Goal: Information Seeking & Learning: Learn about a topic

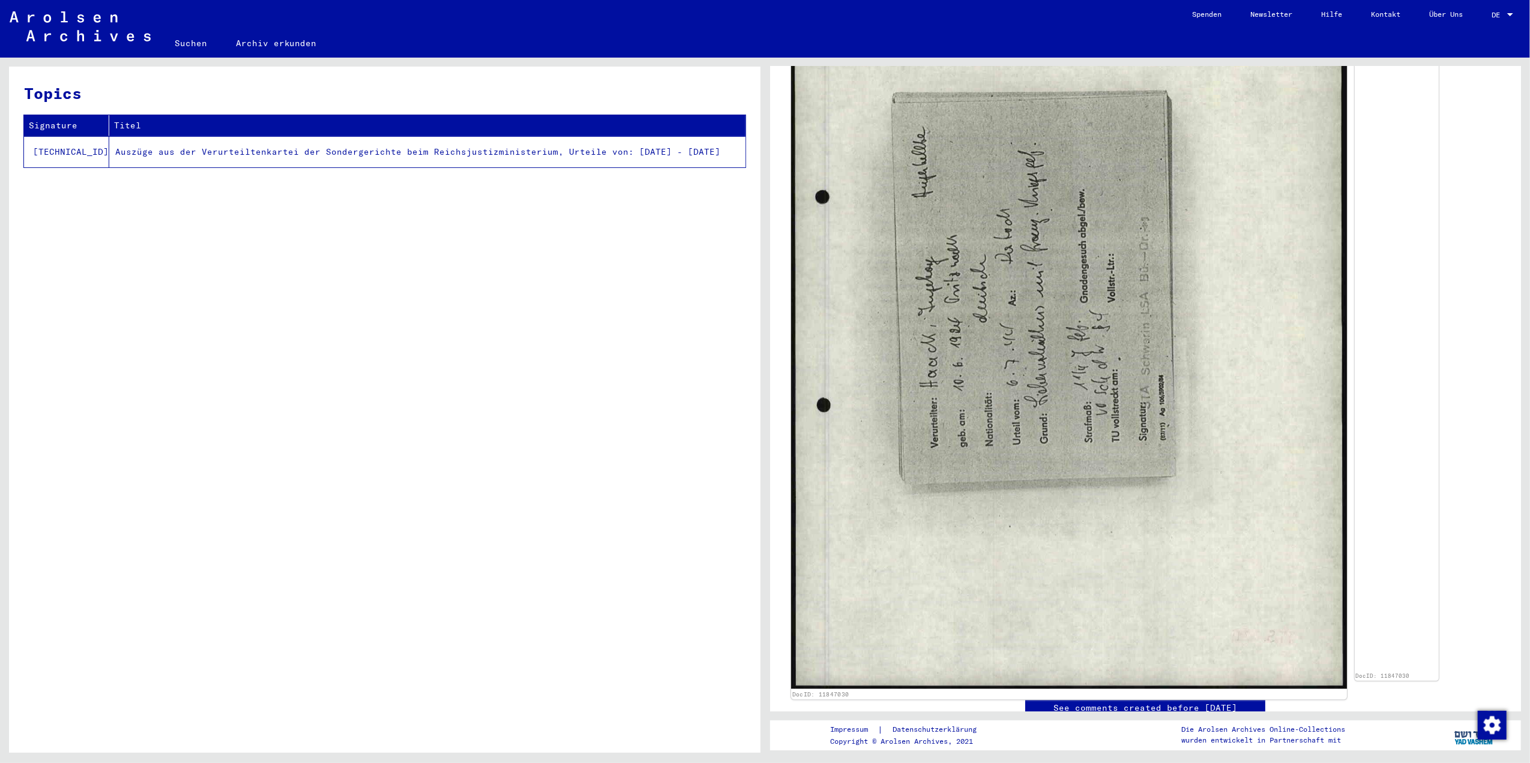
click at [1030, 375] on img at bounding box center [1068, 300] width 556 height 777
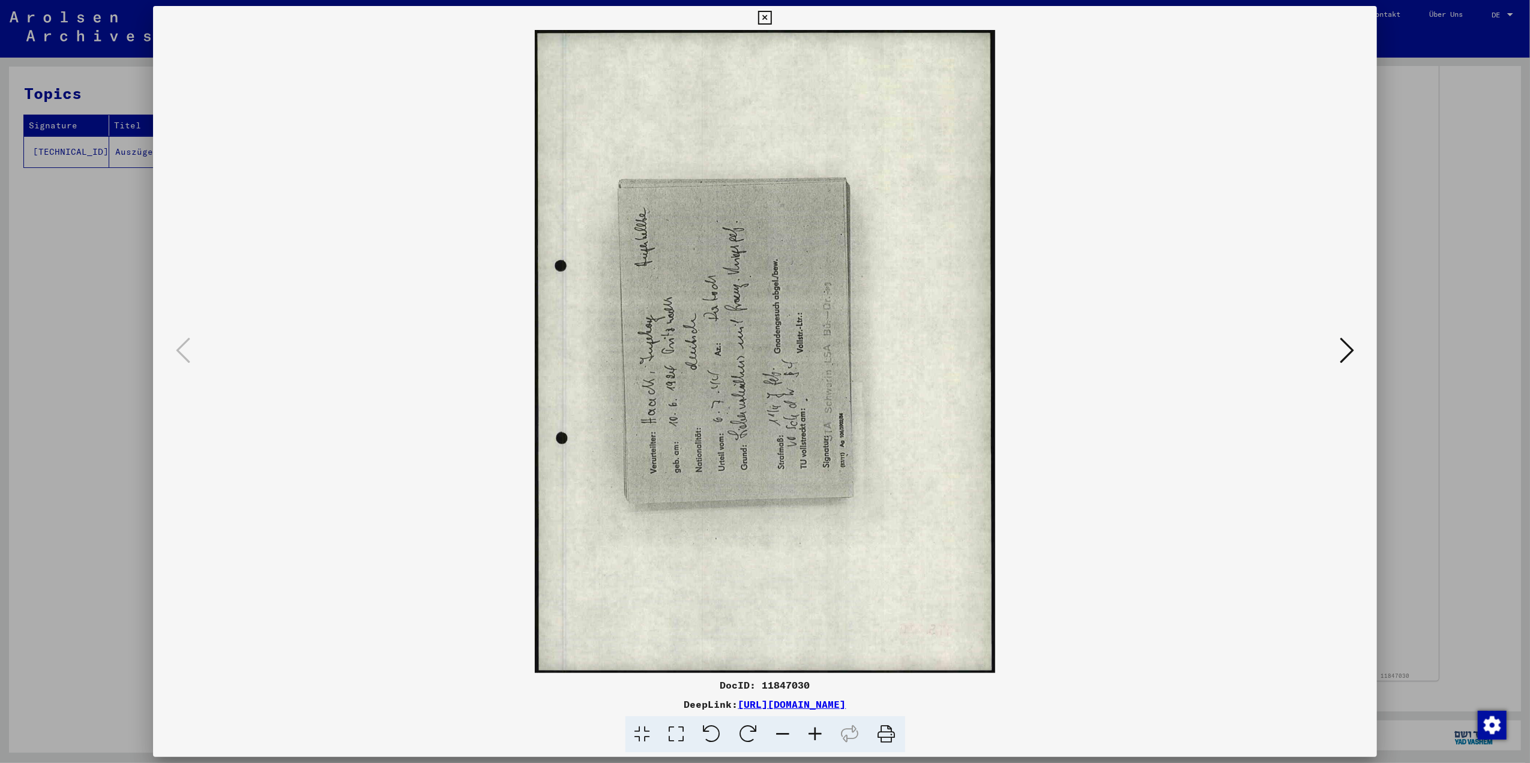
scroll to position [479, 0]
click at [738, 729] on icon at bounding box center [748, 735] width 37 height 37
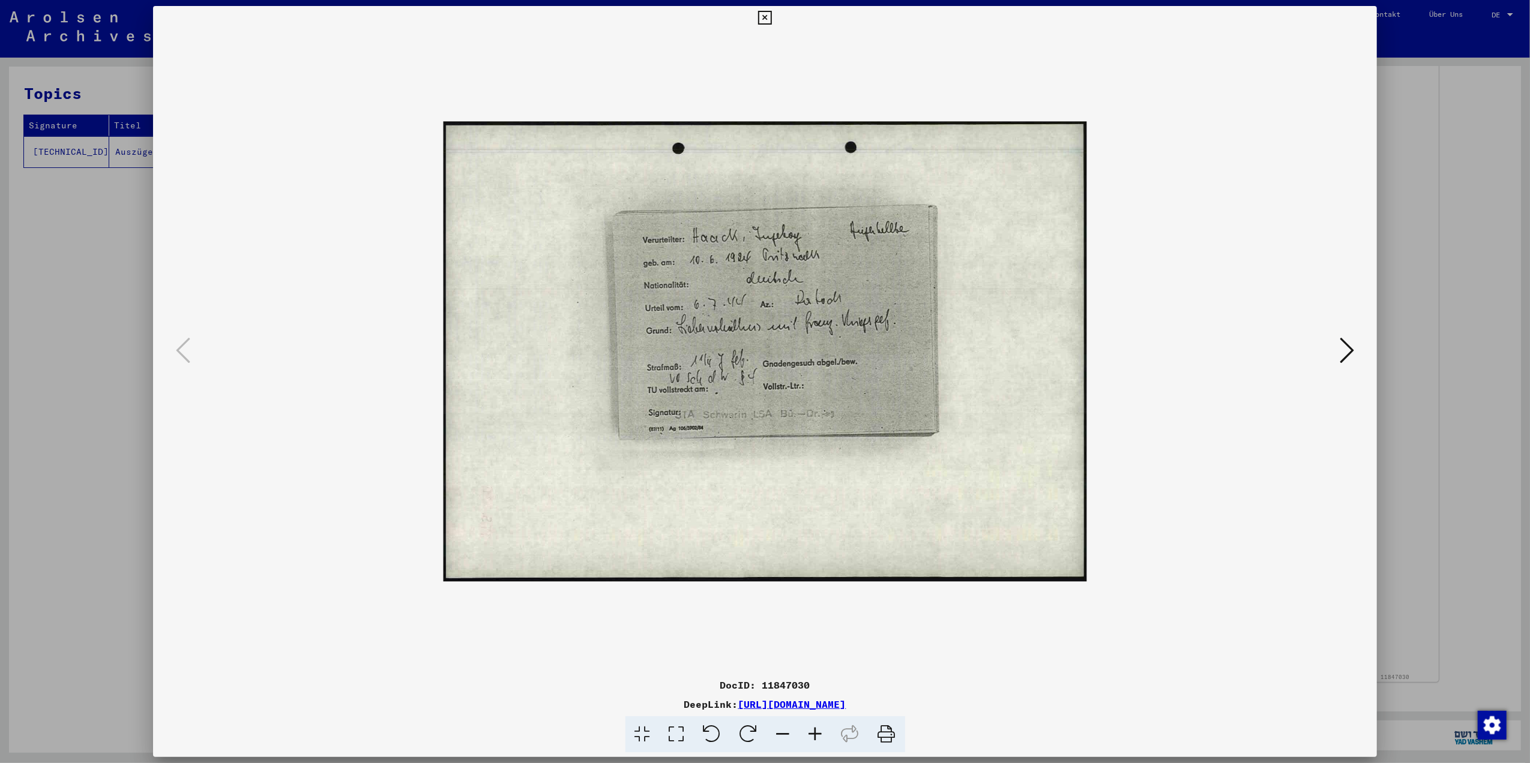
click at [681, 732] on icon at bounding box center [677, 735] width 34 height 37
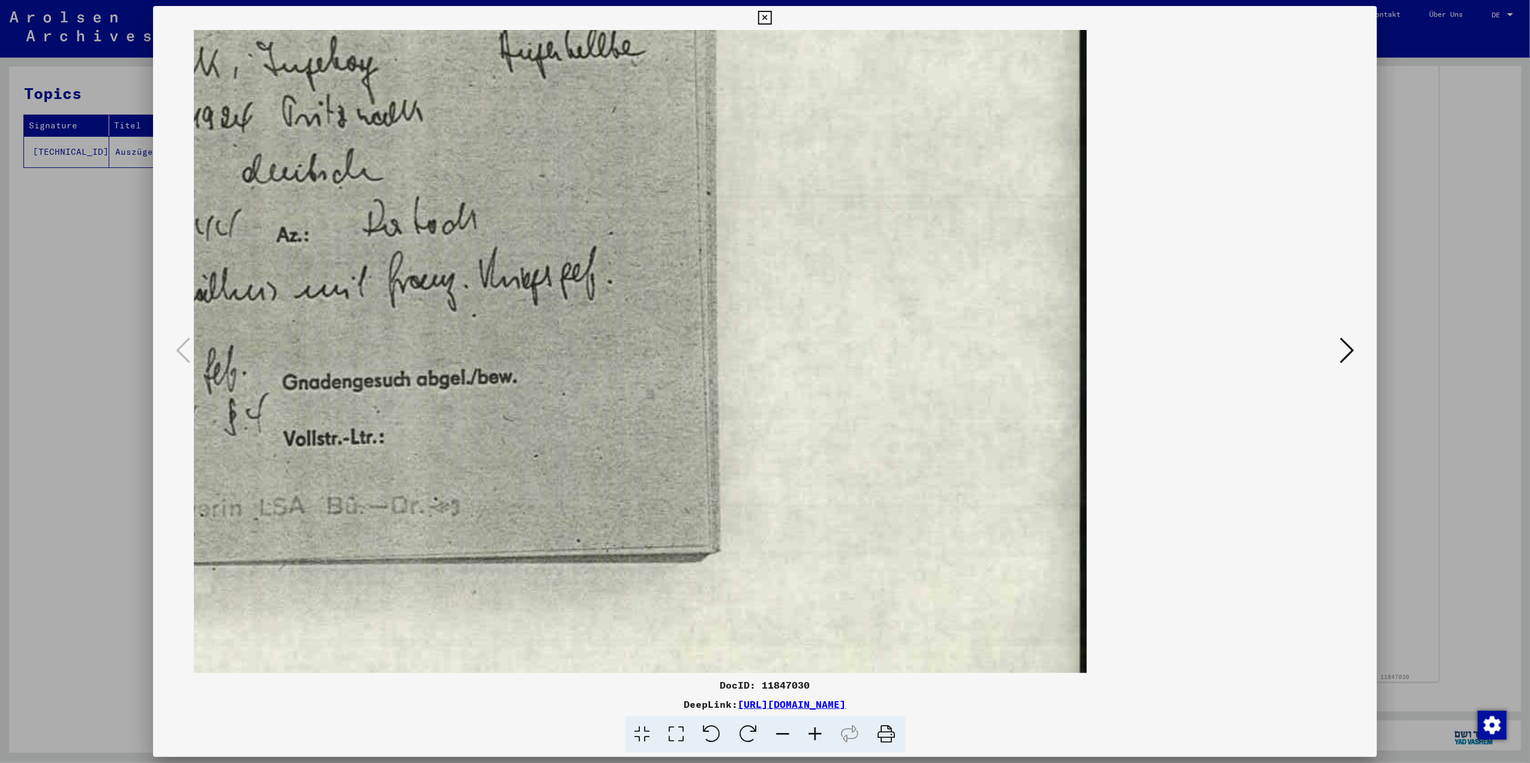
scroll to position [0, 0]
drag, startPoint x: 586, startPoint y: 442, endPoint x: 876, endPoint y: 486, distance: 293.8
click at [876, 486] on img at bounding box center [288, 351] width 1598 height 1142
click at [795, 735] on icon at bounding box center [783, 735] width 32 height 37
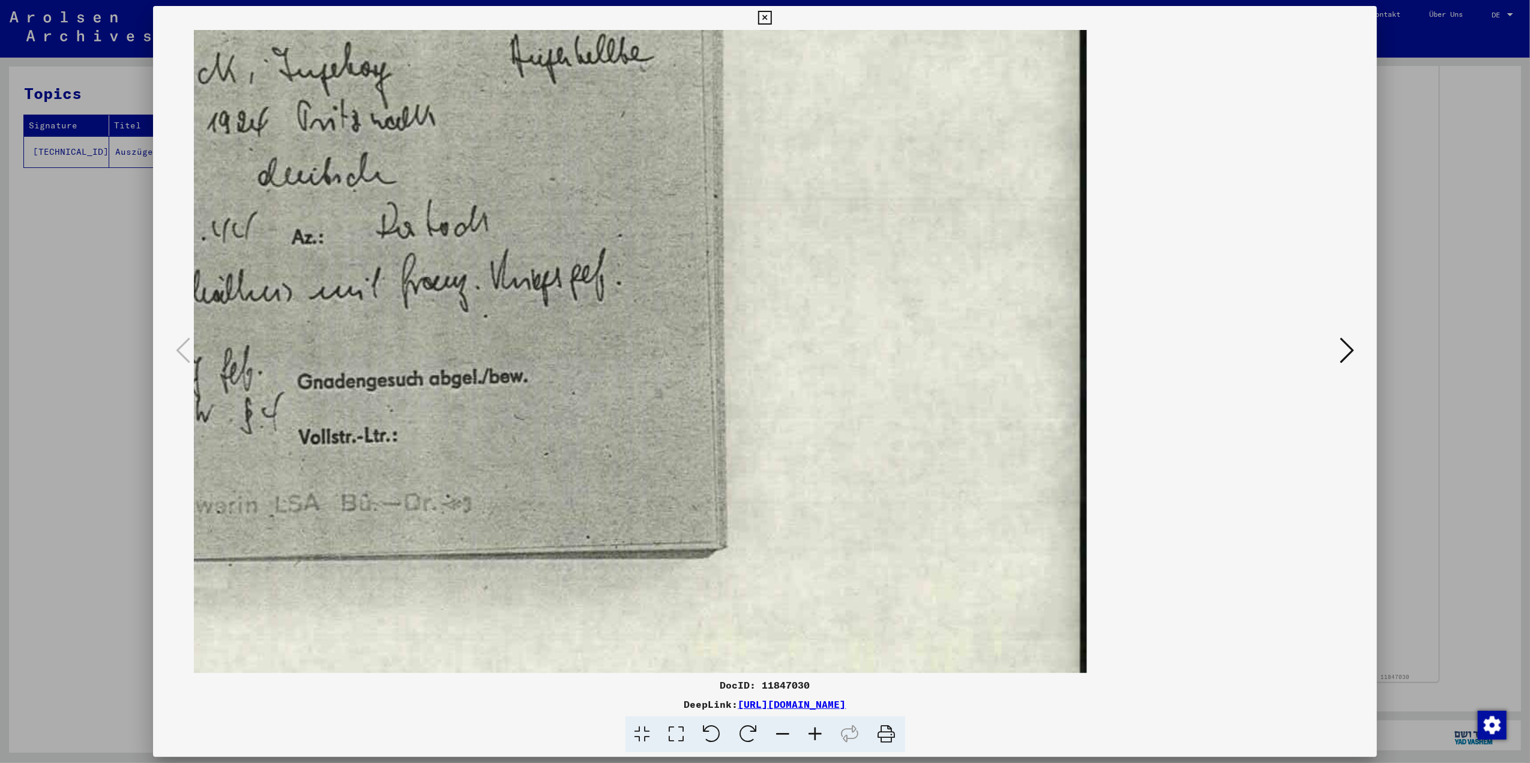
click at [790, 733] on icon at bounding box center [783, 735] width 32 height 37
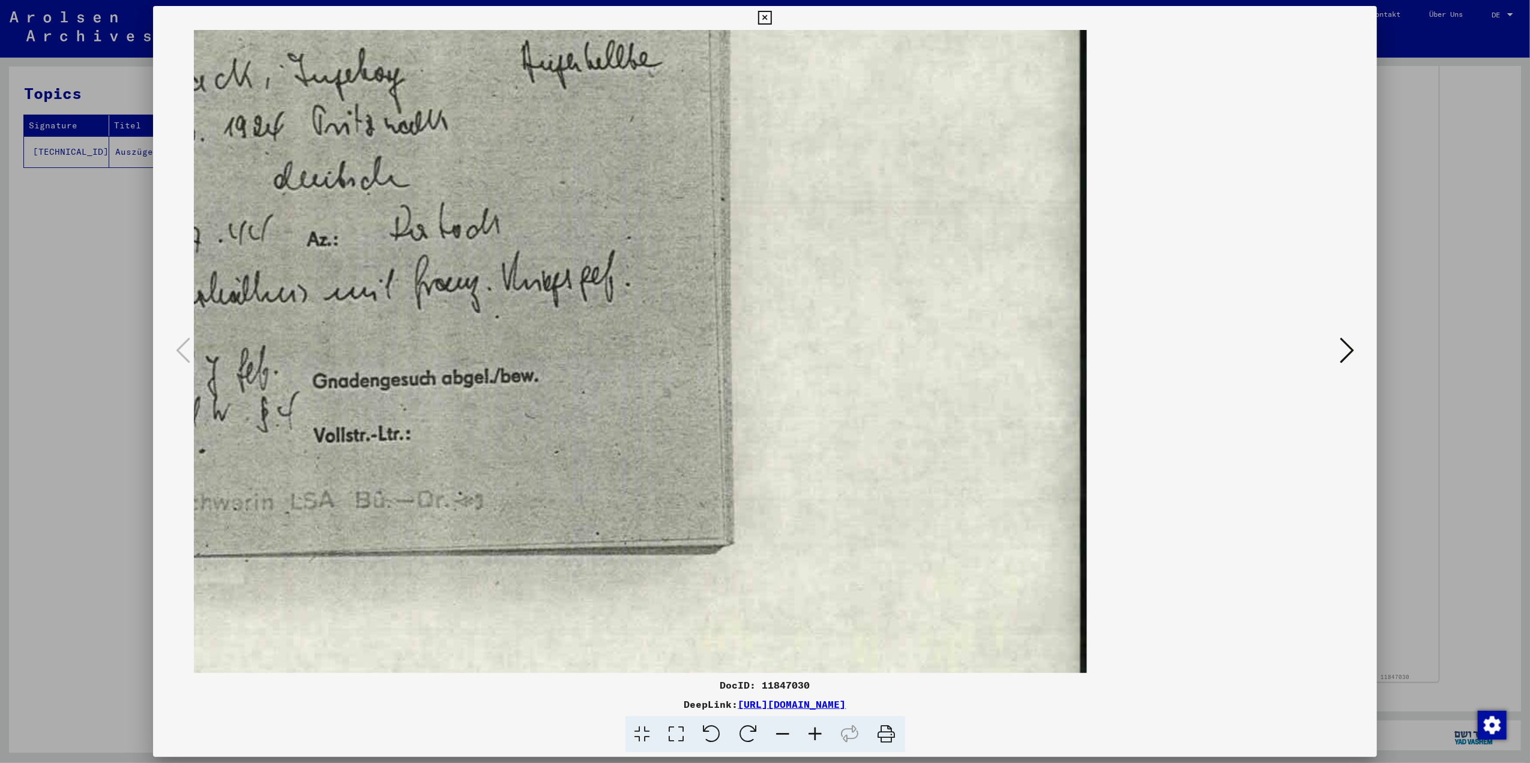
click at [789, 733] on icon at bounding box center [783, 735] width 32 height 37
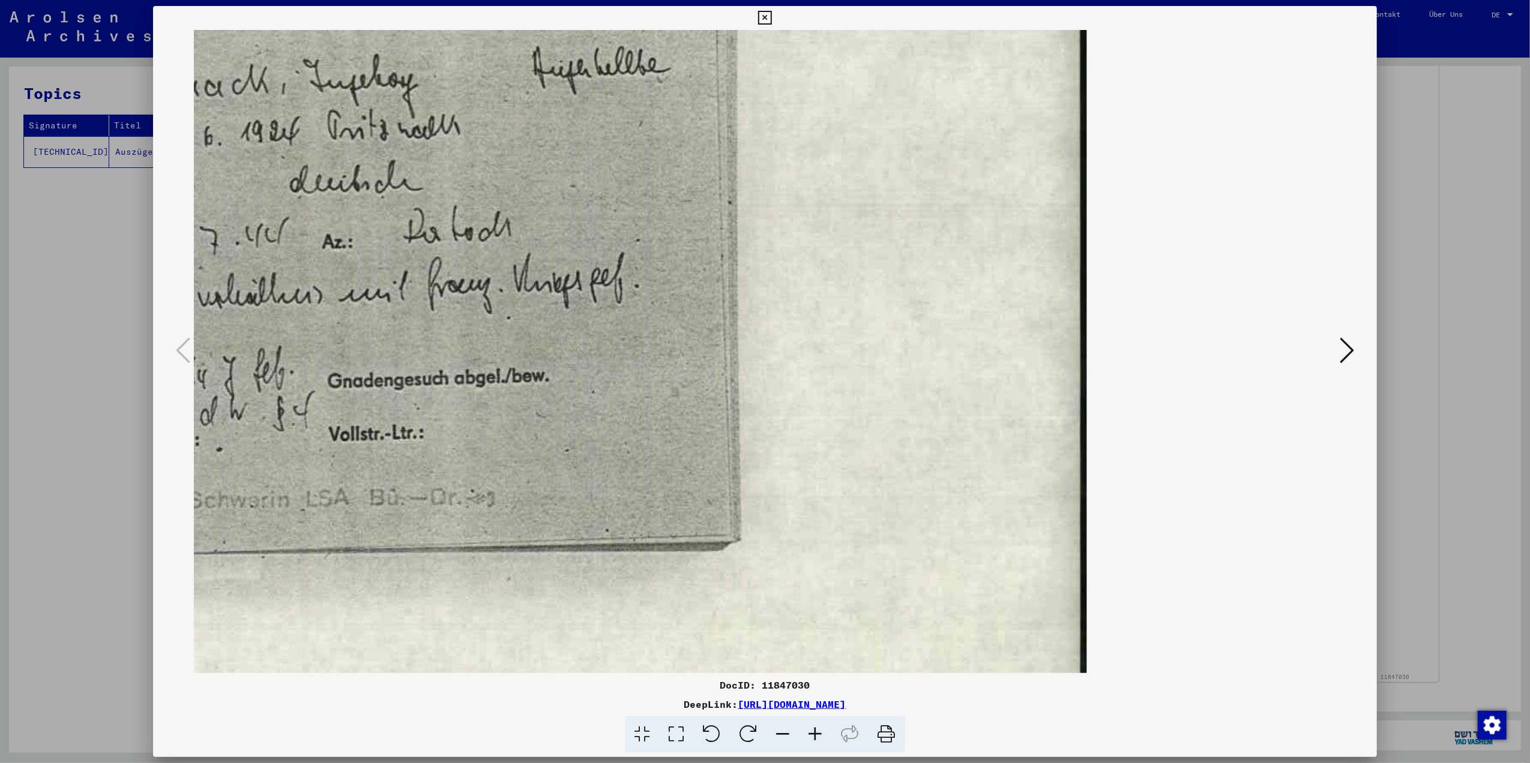
click at [789, 733] on icon at bounding box center [783, 735] width 32 height 37
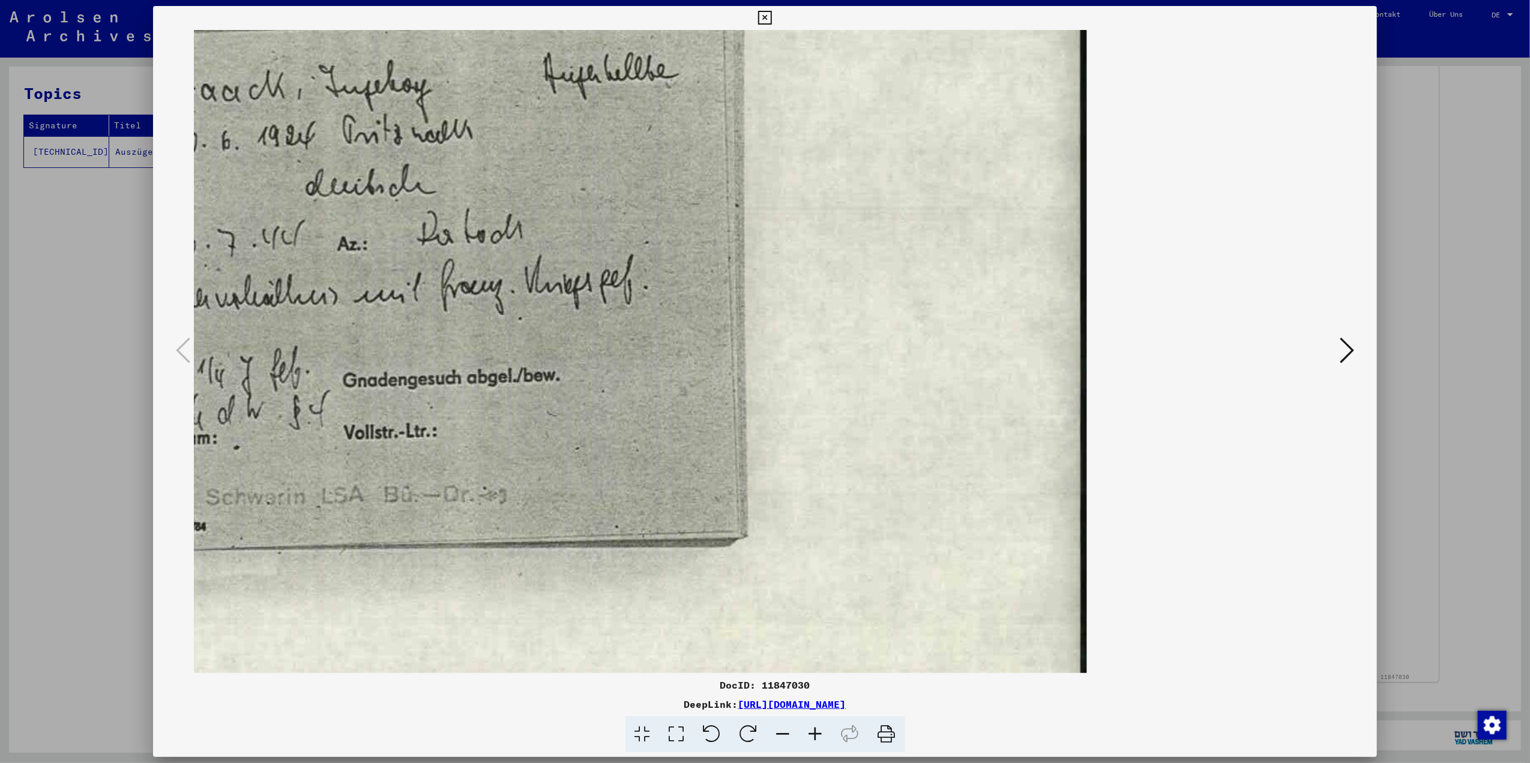
click at [788, 733] on icon at bounding box center [783, 735] width 32 height 37
click at [788, 732] on icon at bounding box center [783, 735] width 32 height 37
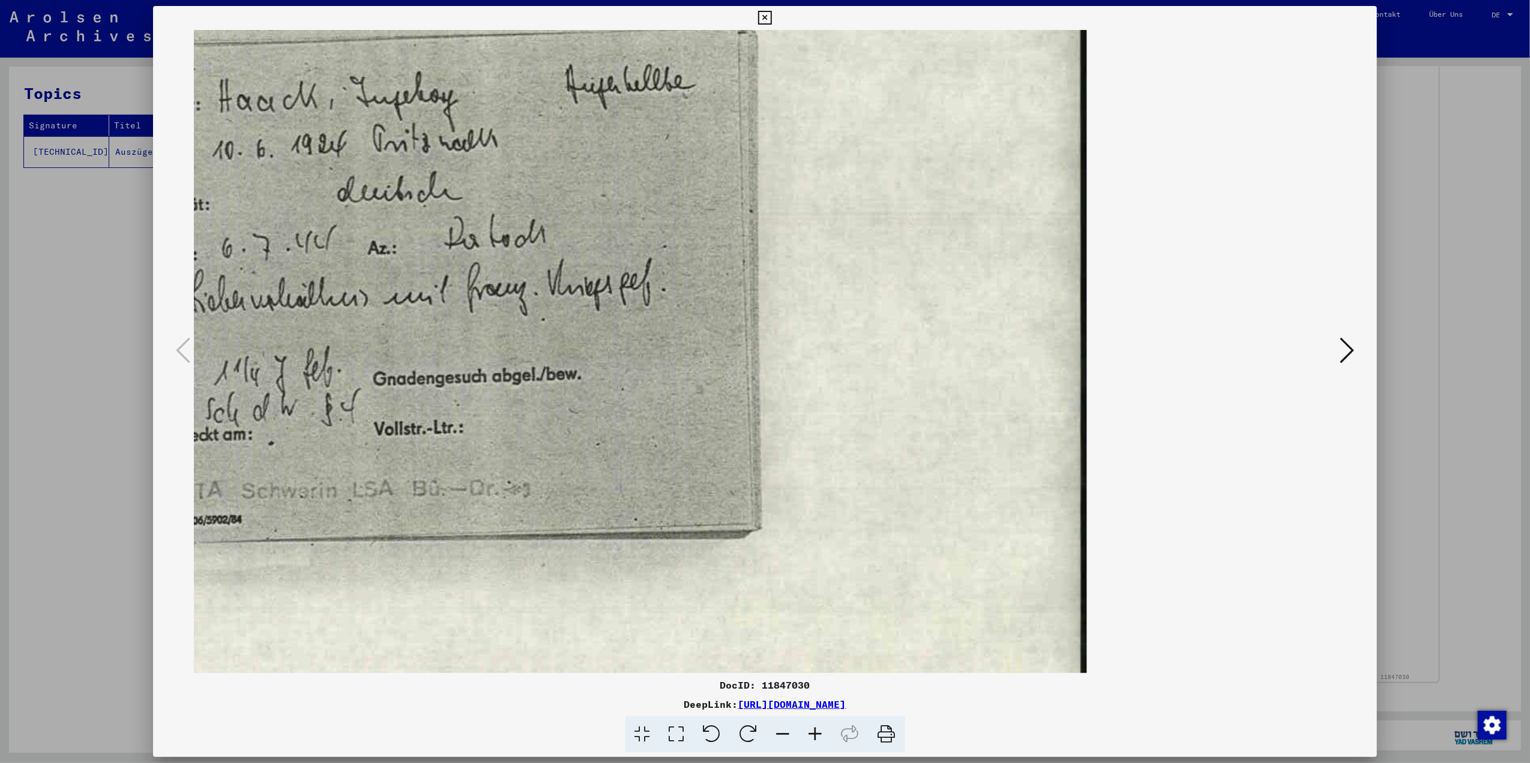
click at [785, 735] on icon at bounding box center [783, 735] width 32 height 37
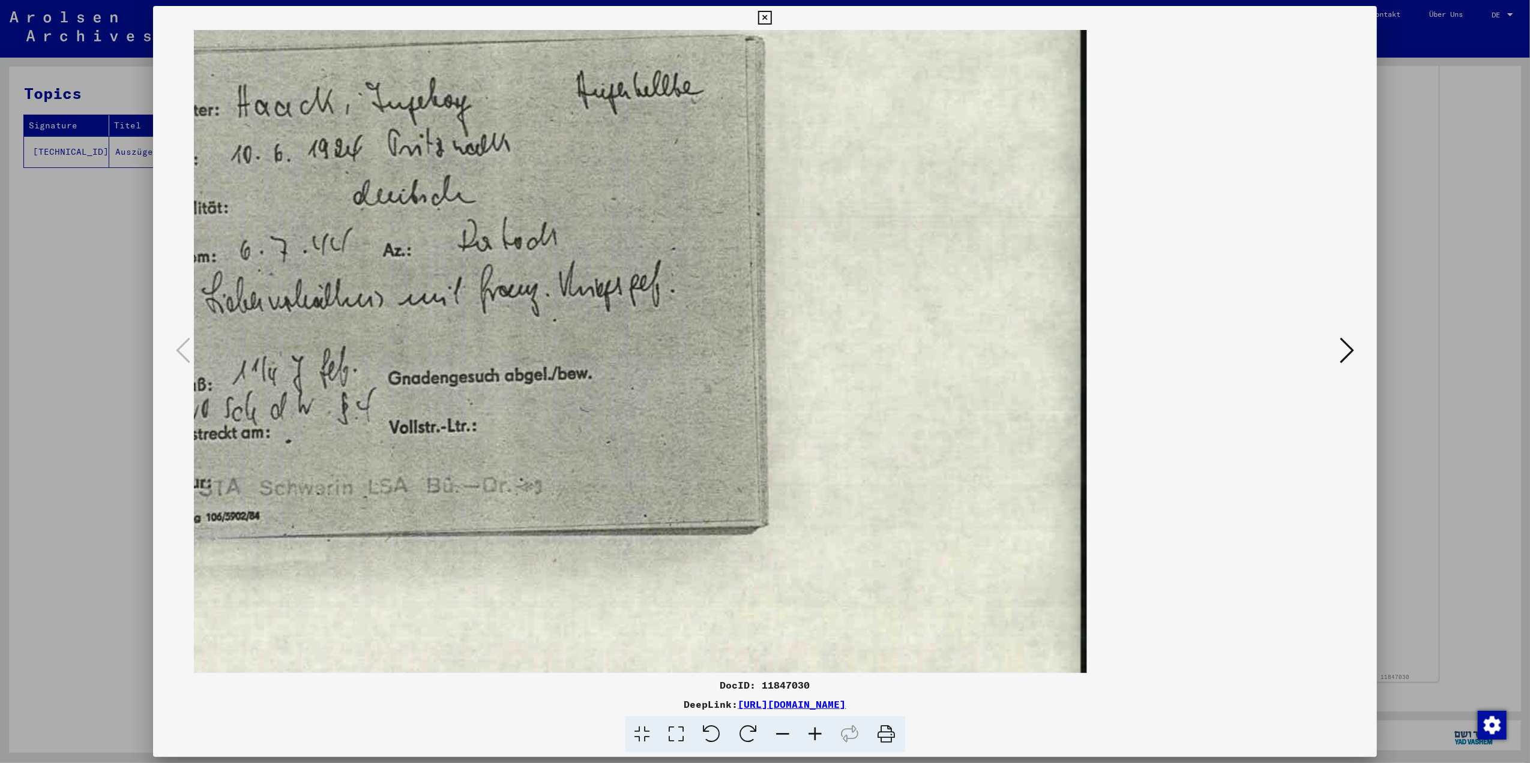
click at [785, 735] on icon at bounding box center [783, 735] width 32 height 37
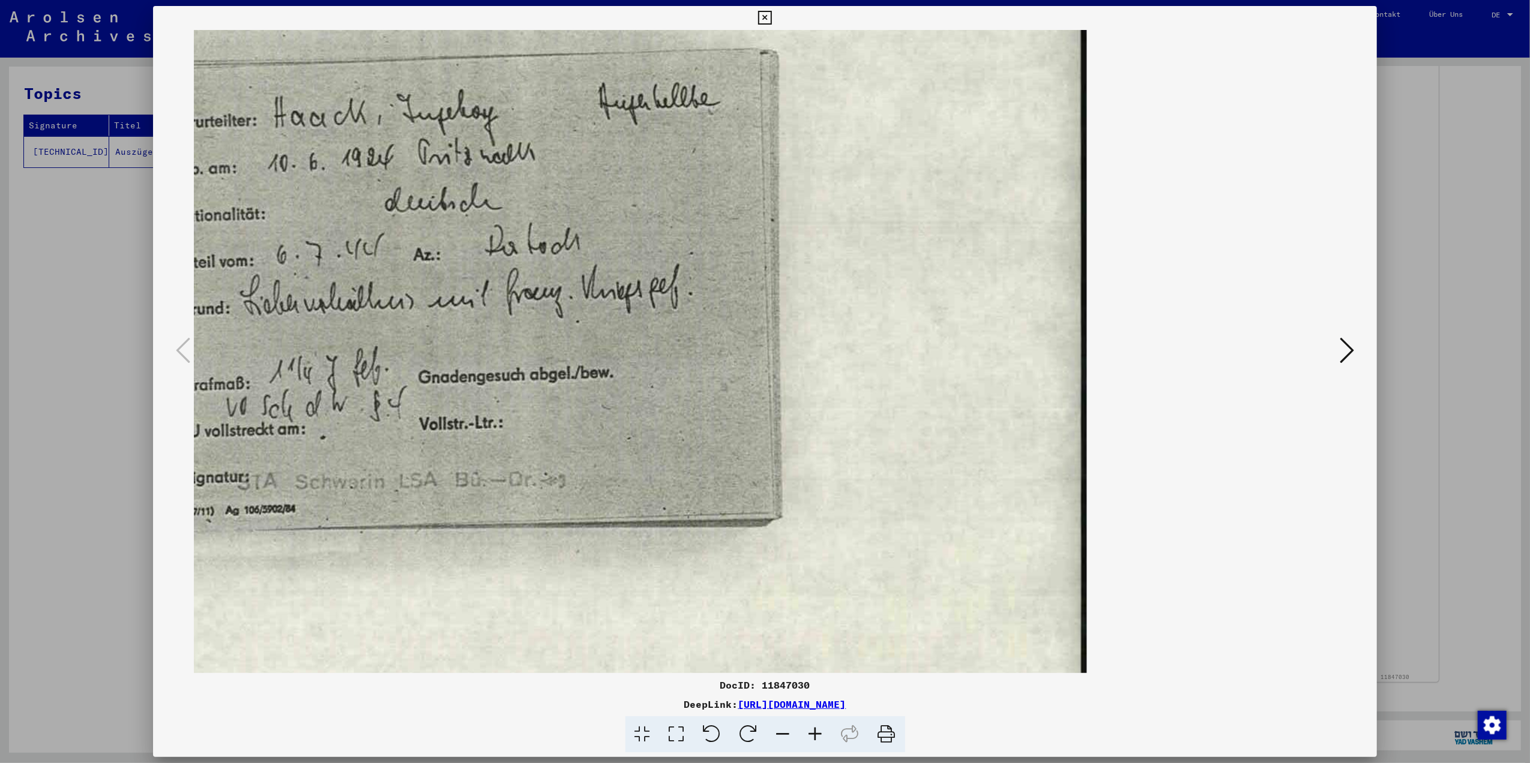
click at [785, 735] on icon at bounding box center [783, 735] width 32 height 37
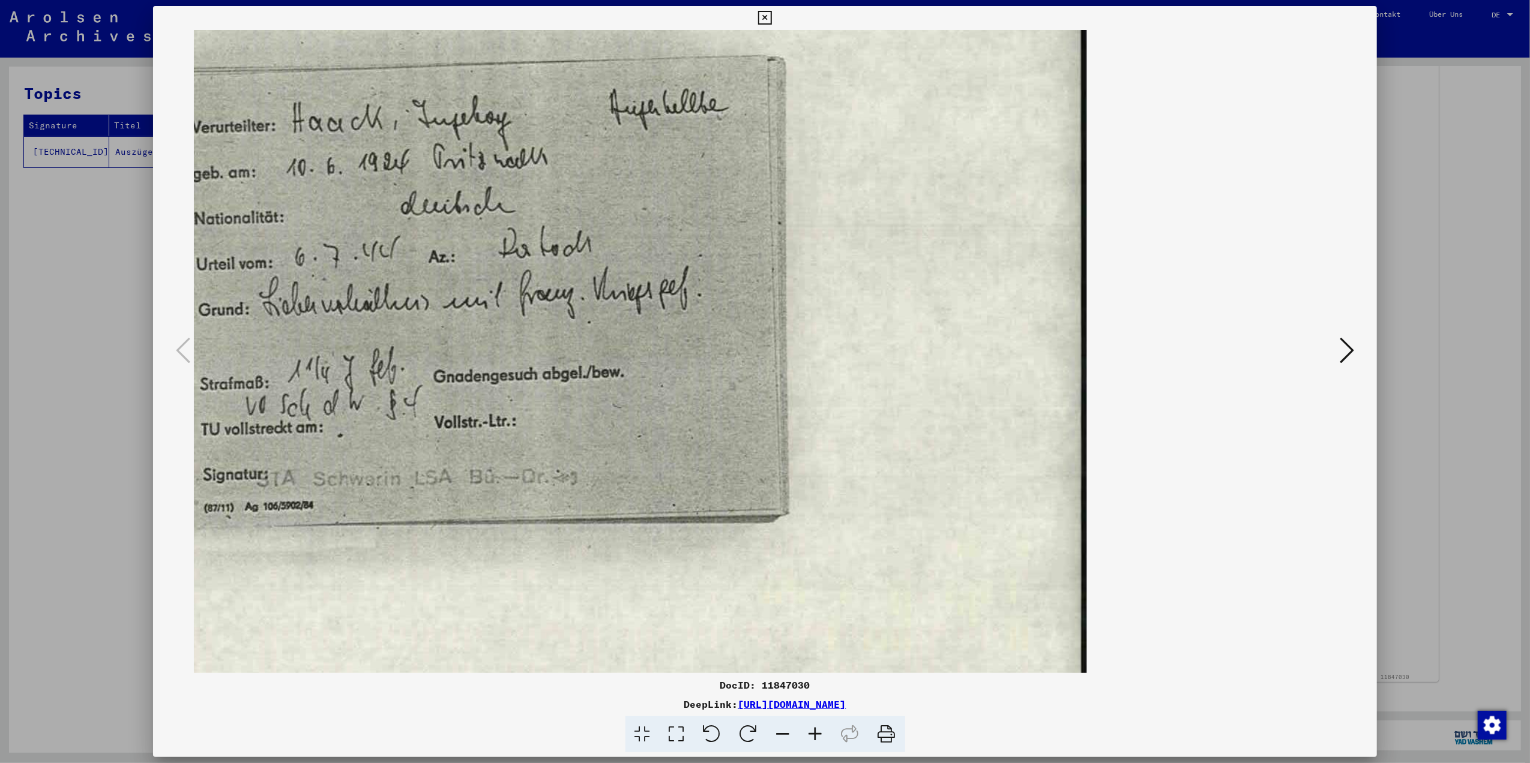
click at [785, 735] on icon at bounding box center [783, 735] width 32 height 37
click at [784, 736] on icon at bounding box center [783, 735] width 32 height 37
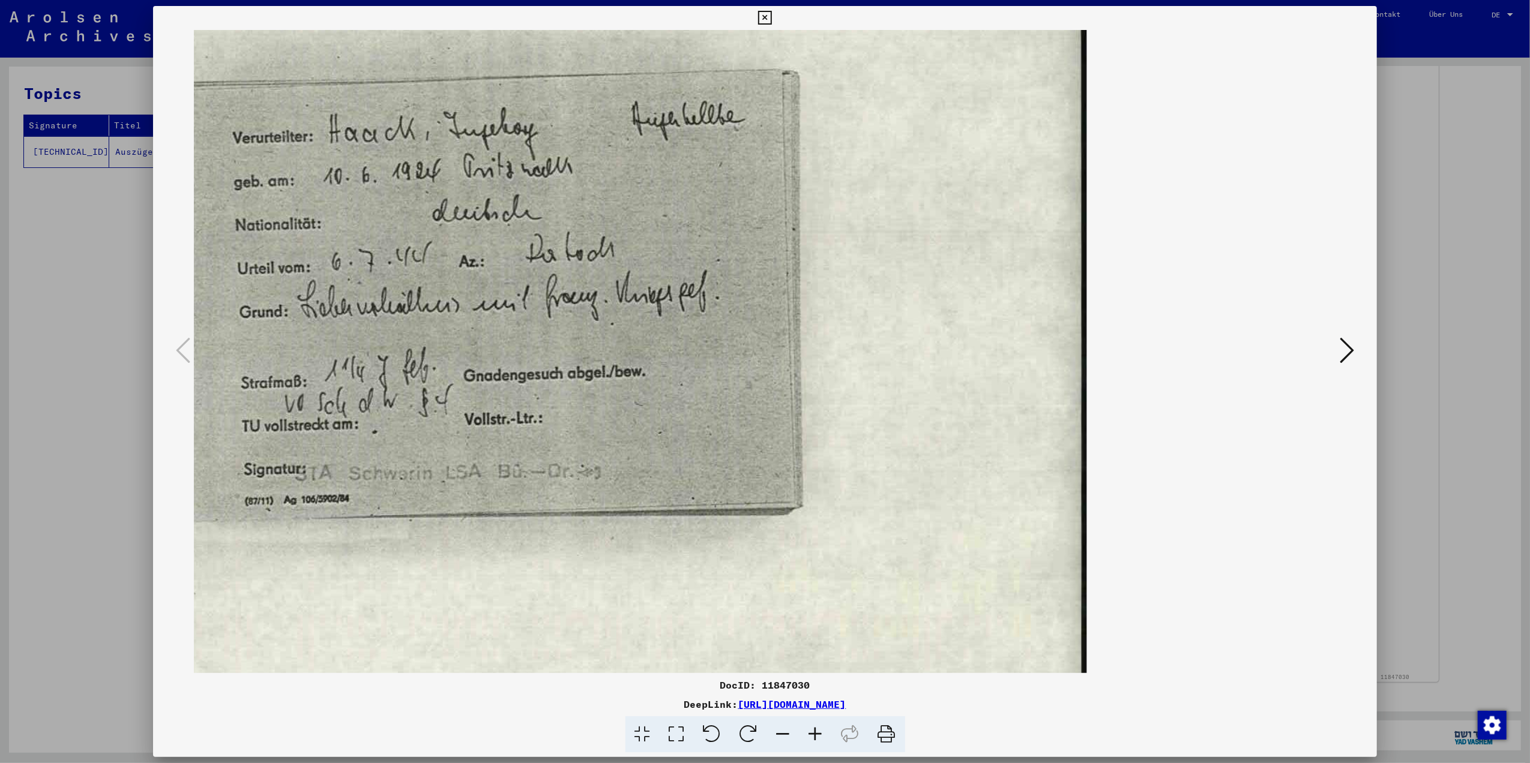
click at [783, 736] on icon at bounding box center [783, 735] width 32 height 37
